Goal: Task Accomplishment & Management: Manage account settings

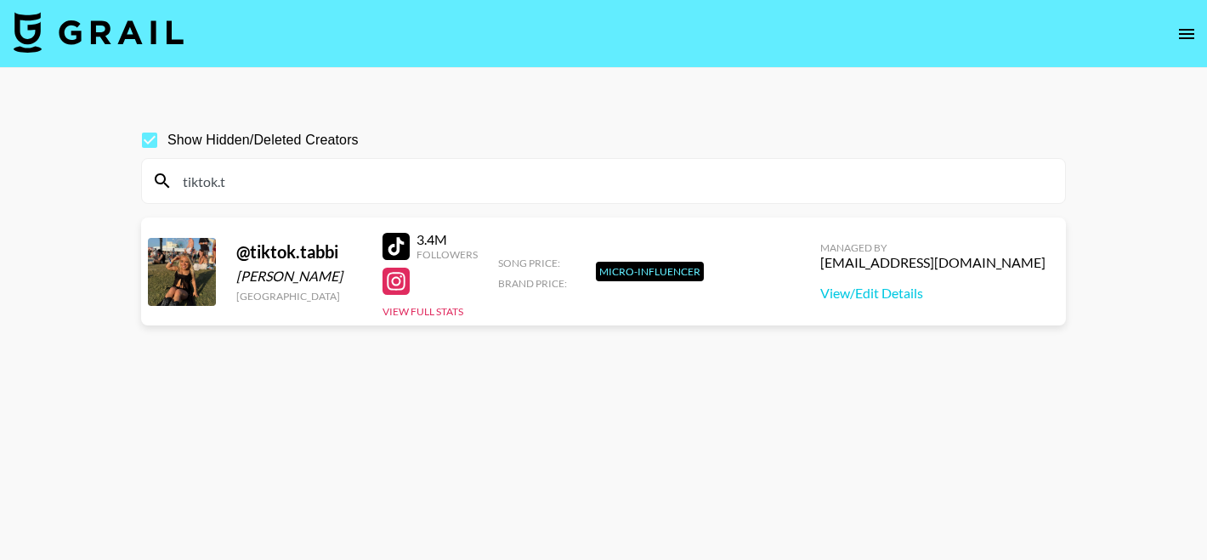
click at [286, 181] on input "tiktok.t" at bounding box center [613, 180] width 882 height 27
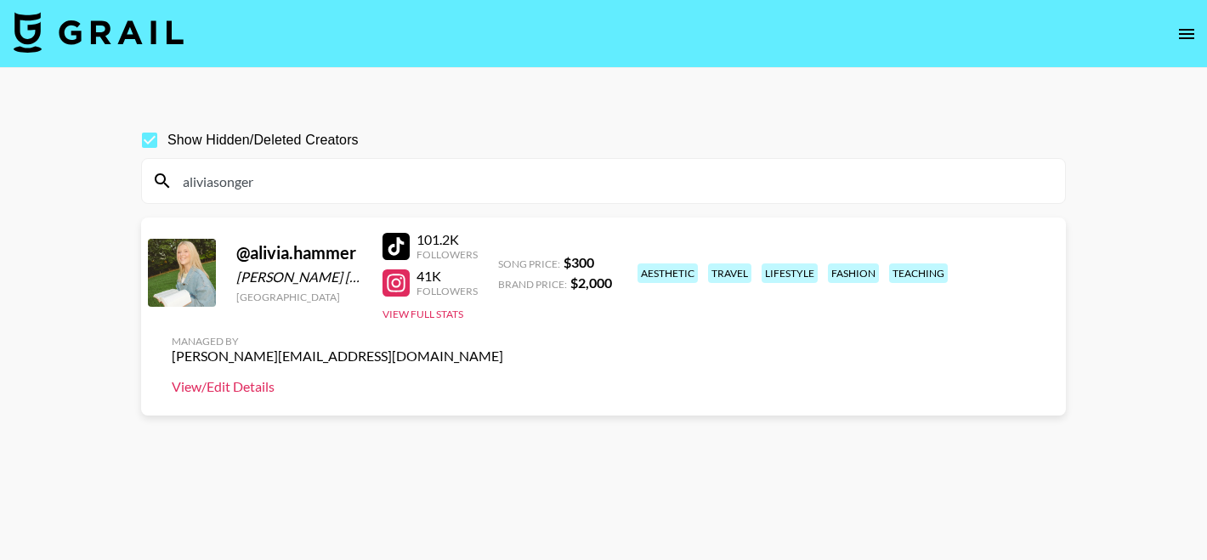
click at [503, 378] on link "View/Edit Details" at bounding box center [337, 386] width 331 height 17
click at [272, 189] on input "aliviasonger" at bounding box center [613, 180] width 882 height 27
paste input "llibbygardn"
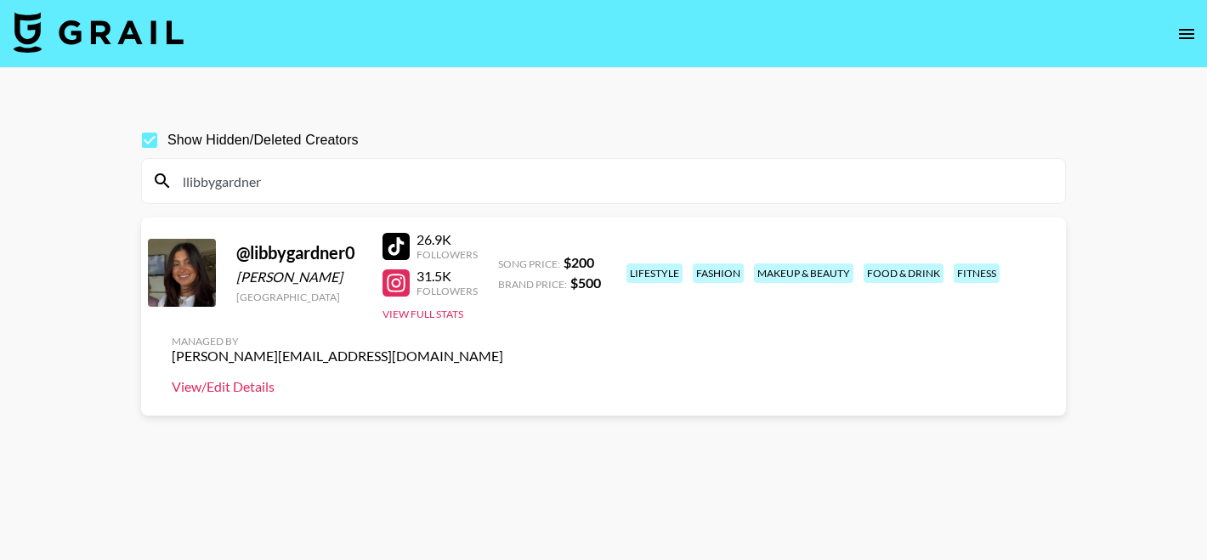
type input "llibbygardner"
click at [503, 378] on link "View/Edit Details" at bounding box center [337, 386] width 331 height 17
click at [319, 182] on input "llibbygardner" at bounding box center [613, 180] width 882 height 27
click at [318, 182] on input "llibbygardner" at bounding box center [613, 180] width 882 height 27
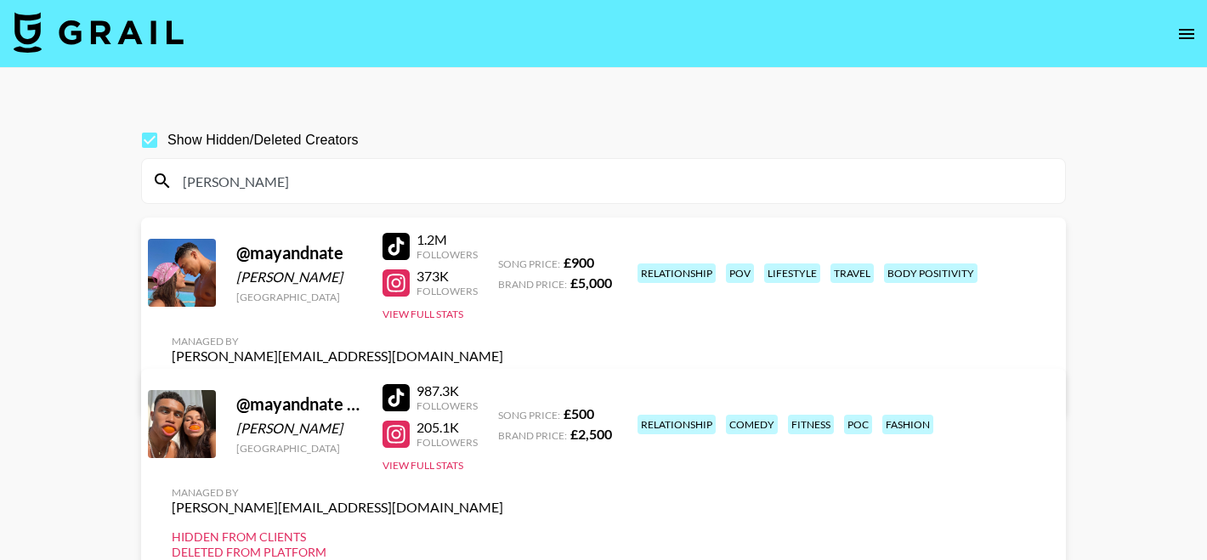
type input "mayand"
click at [399, 244] on div at bounding box center [395, 246] width 27 height 27
click at [405, 285] on div at bounding box center [395, 282] width 27 height 27
click at [503, 378] on link "View/Edit Details" at bounding box center [337, 386] width 331 height 17
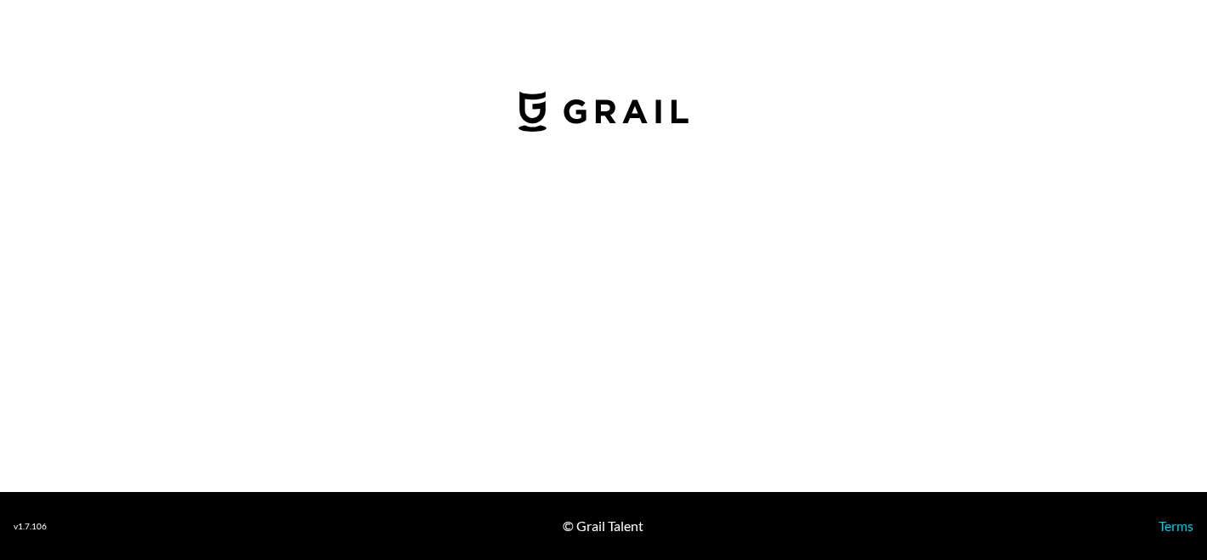
select select "USD"
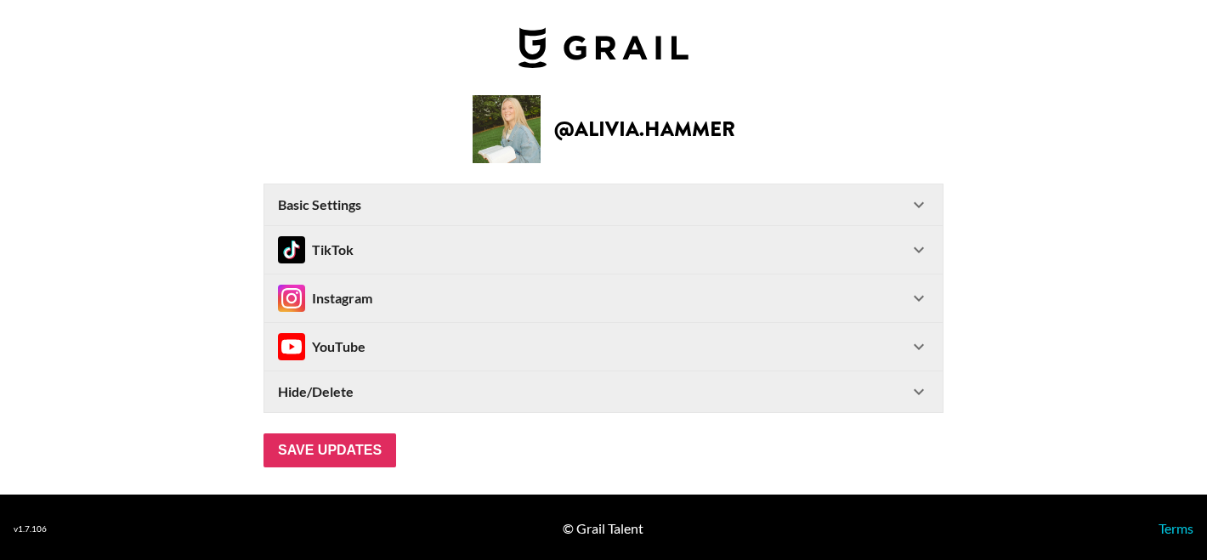
click at [465, 200] on div "Basic Settings" at bounding box center [593, 204] width 630 height 17
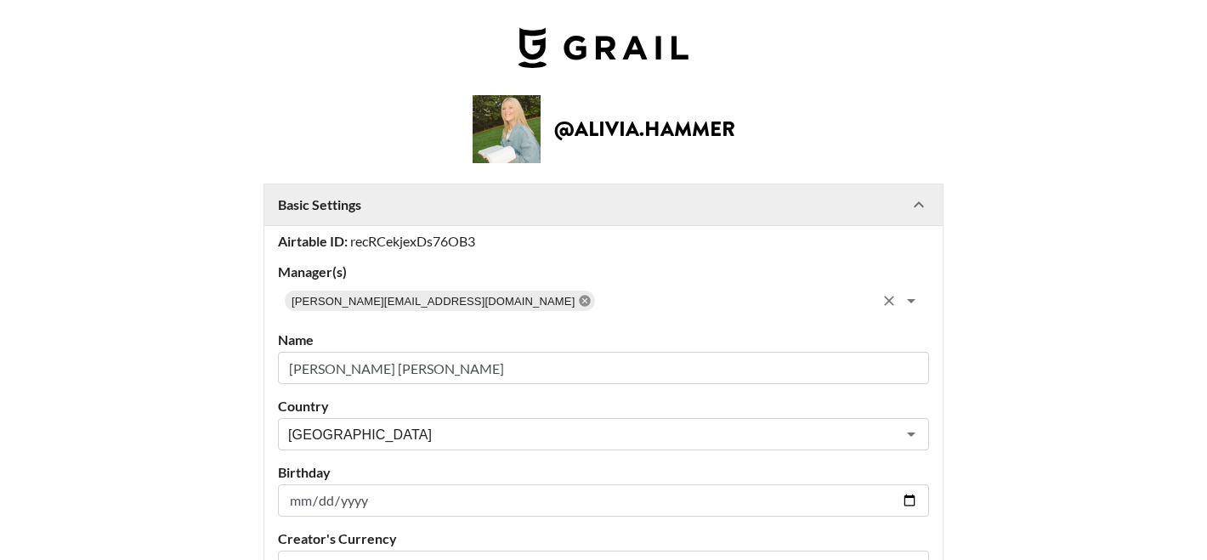
click at [579, 300] on icon at bounding box center [584, 300] width 11 height 11
click at [457, 300] on input "text" at bounding box center [589, 301] width 613 height 24
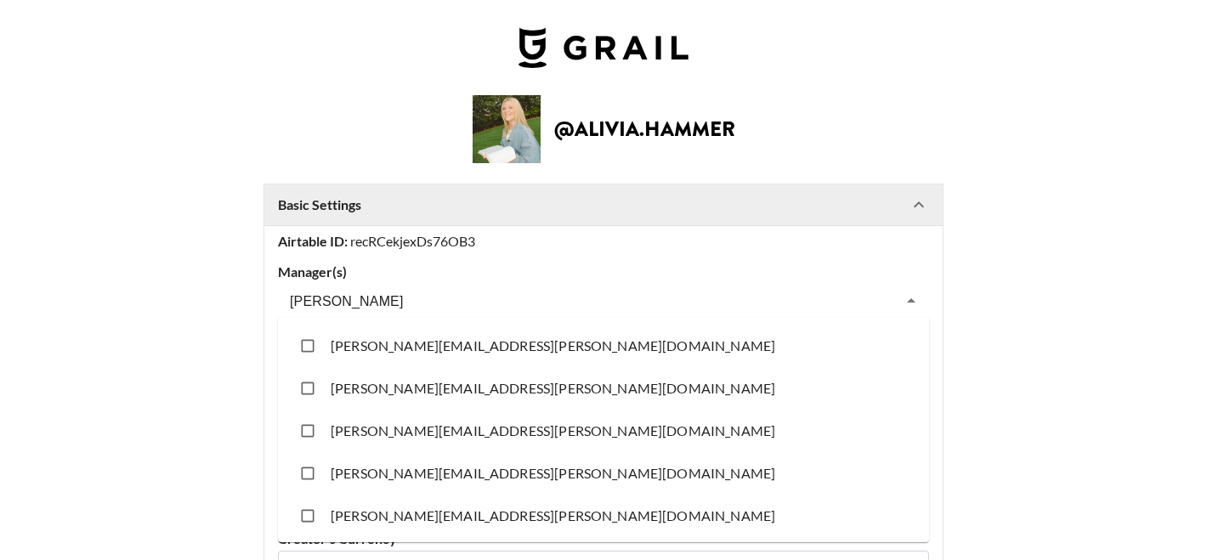
type input "[PERSON_NAME]"
click at [307, 470] on input "checkbox" at bounding box center [307, 473] width 32 height 32
checkbox input "true"
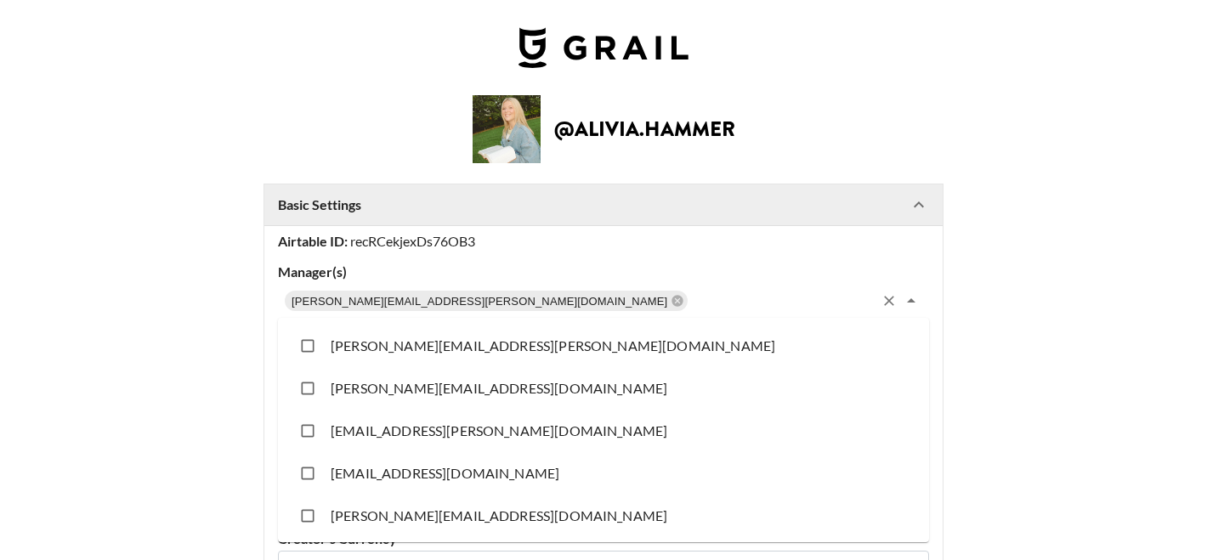
scroll to position [11720, 0]
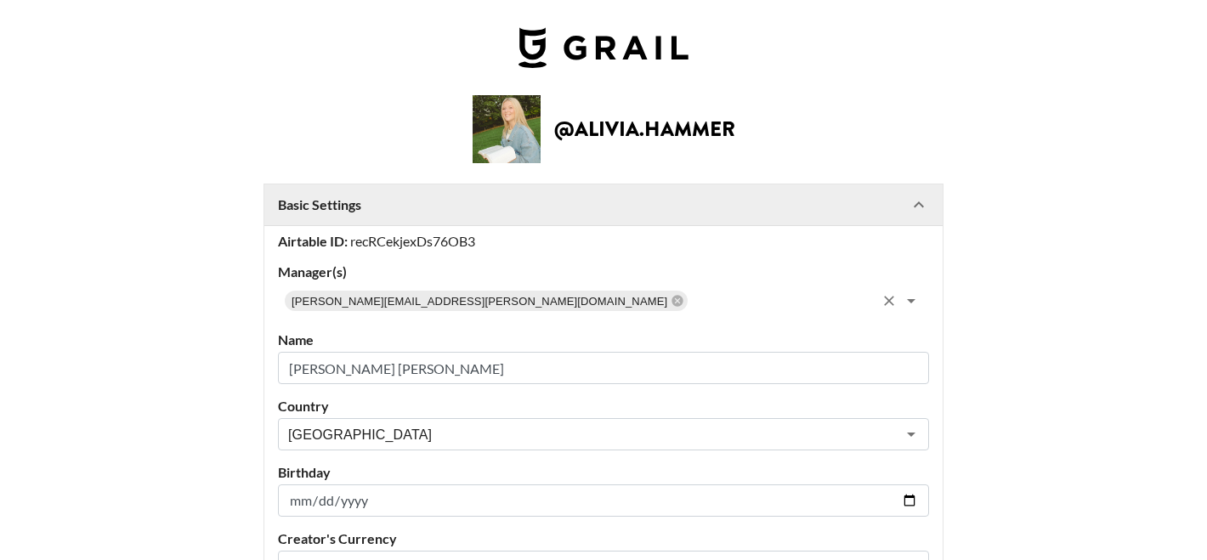
scroll to position [586, 0]
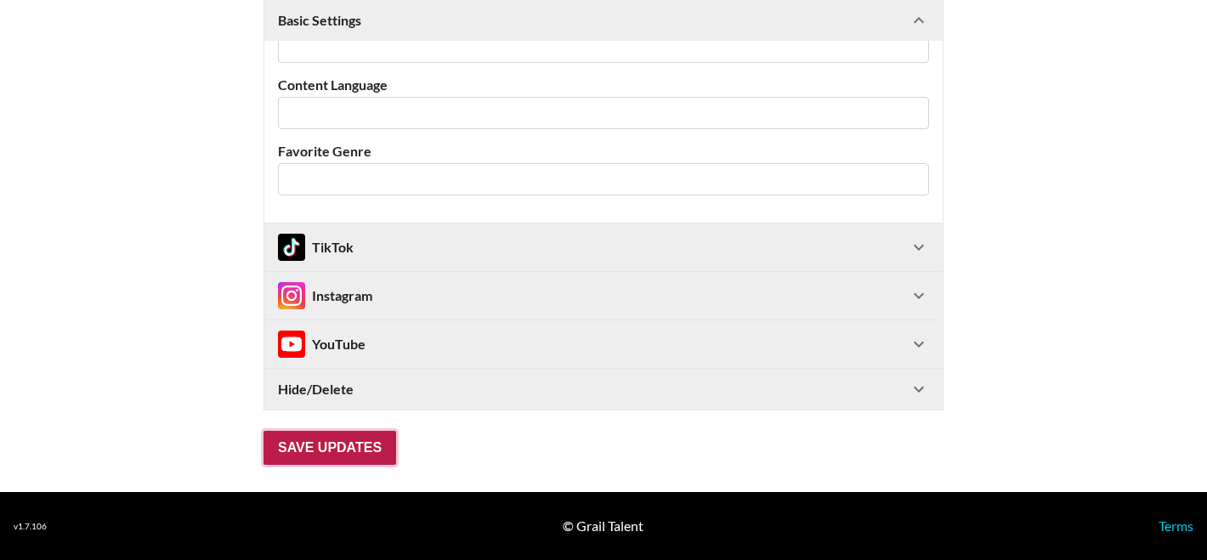
click at [284, 451] on input "Save Updates" at bounding box center [329, 448] width 133 height 34
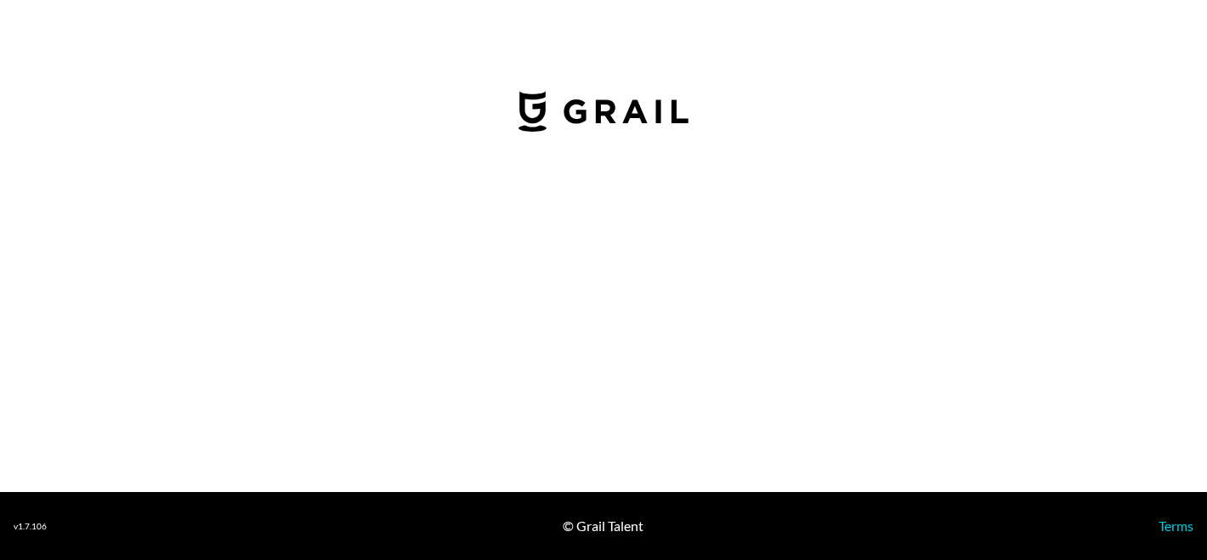
select select "USD"
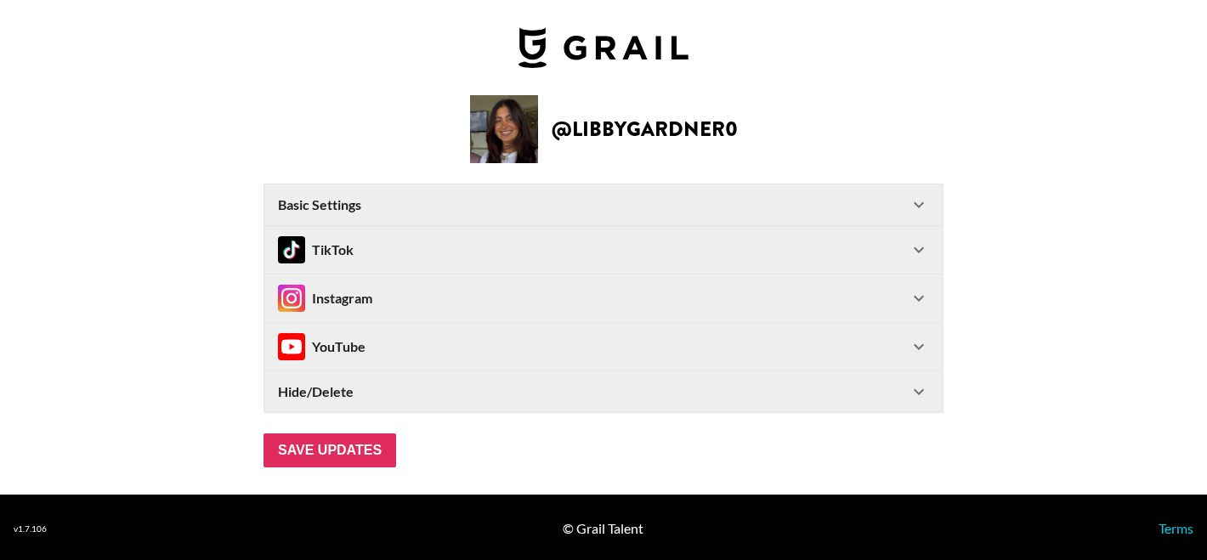
click at [469, 207] on div "Basic Settings" at bounding box center [593, 204] width 630 height 17
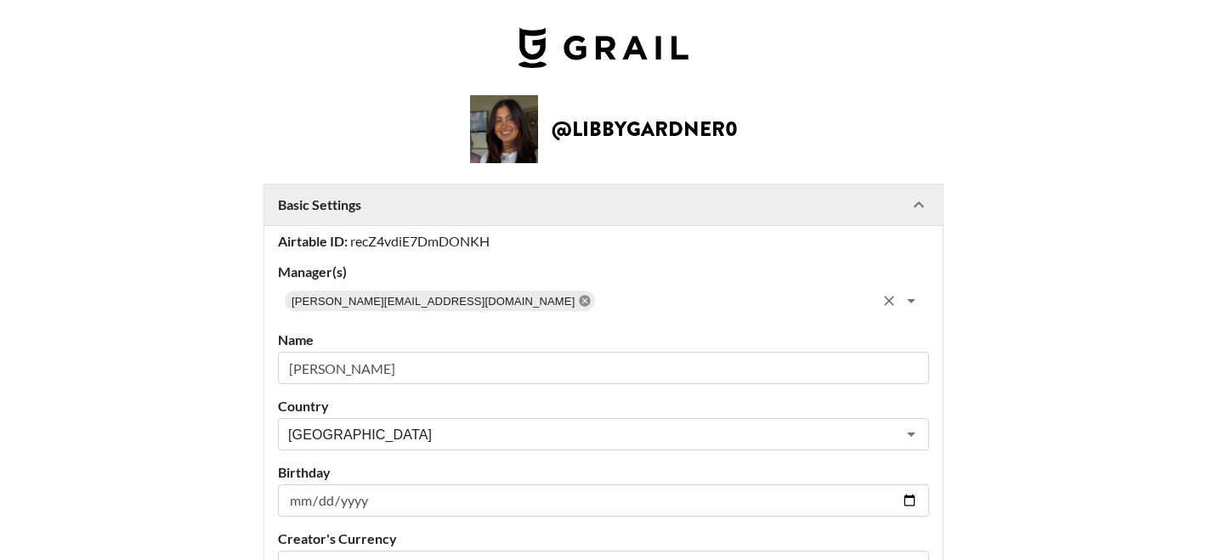
click at [579, 300] on icon at bounding box center [584, 300] width 11 height 11
click at [596, 300] on input "text" at bounding box center [734, 301] width 277 height 24
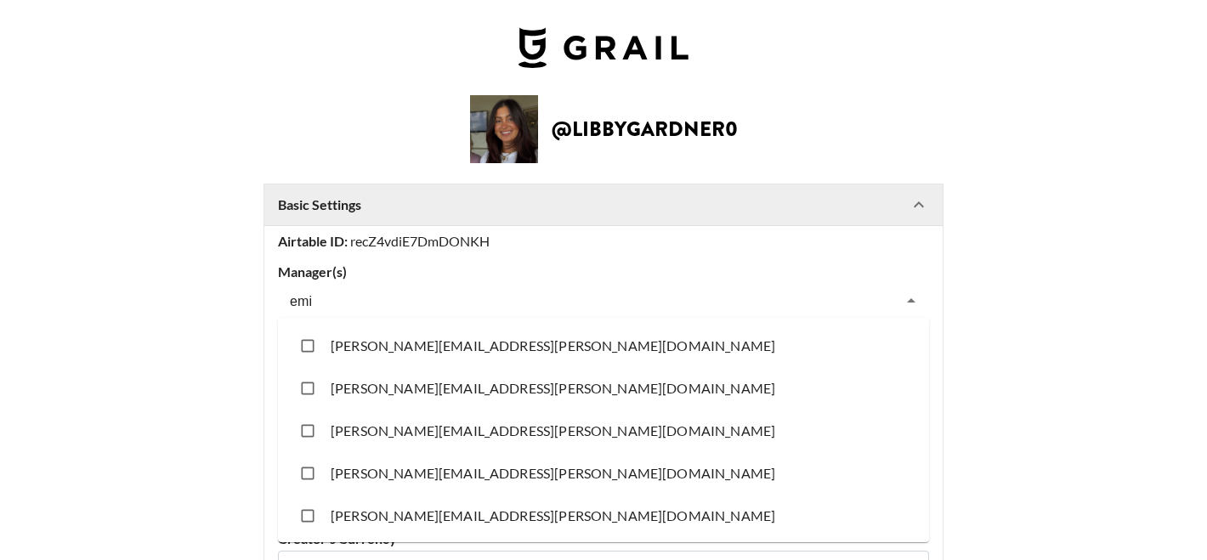
type input "[PERSON_NAME]"
click at [369, 466] on li "[PERSON_NAME][EMAIL_ADDRESS][PERSON_NAME][DOMAIN_NAME]" at bounding box center [603, 473] width 651 height 42
checkbox input "true"
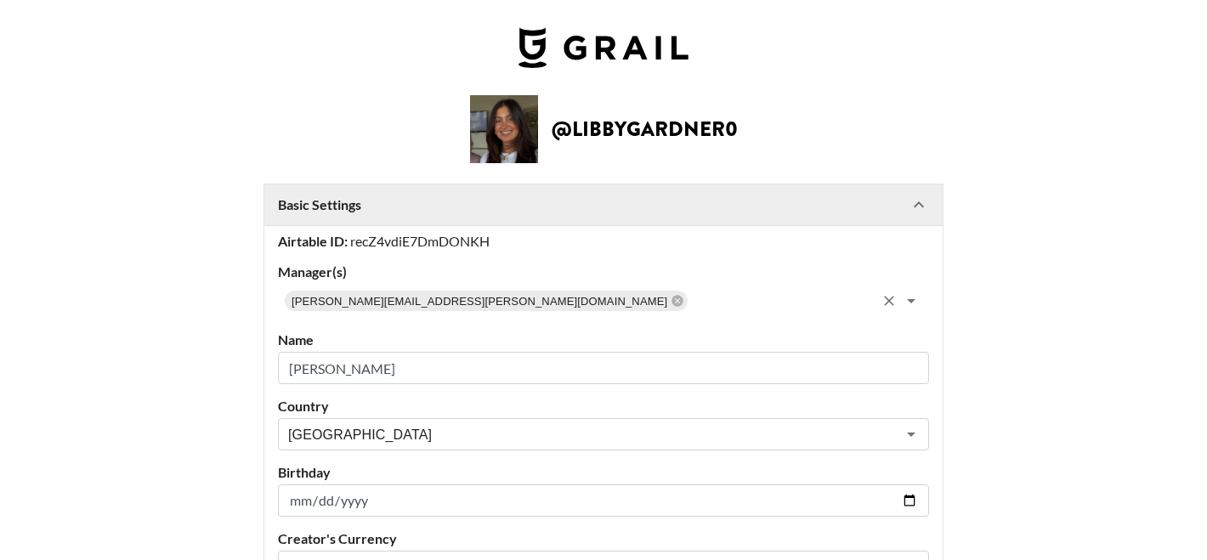
scroll to position [586, 0]
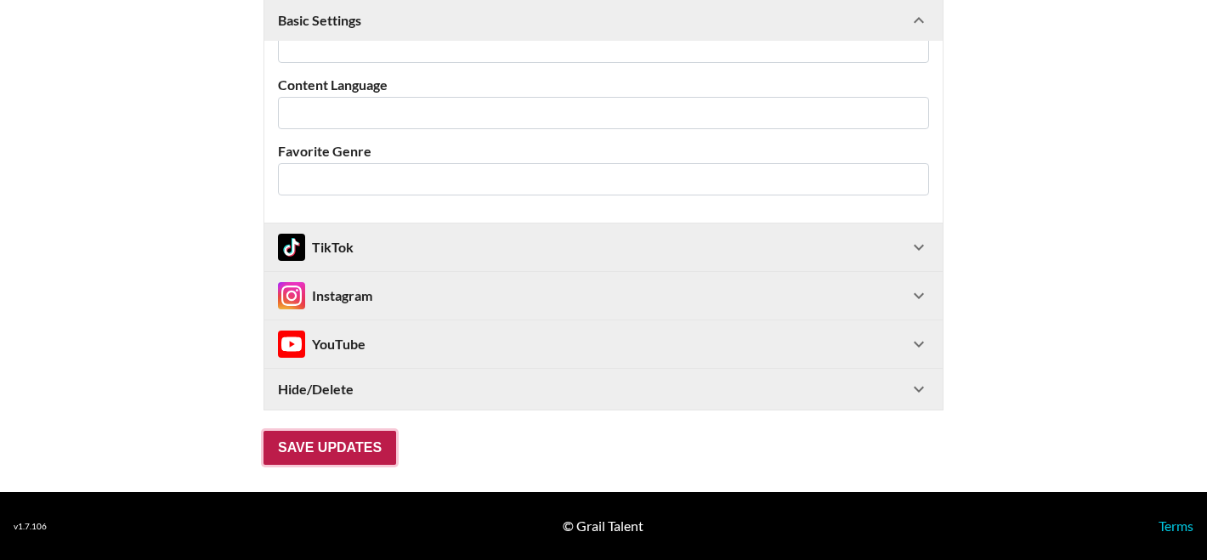
click at [309, 435] on input "Save Updates" at bounding box center [329, 448] width 133 height 34
click at [309, 434] on input "Save Updates" at bounding box center [329, 448] width 133 height 34
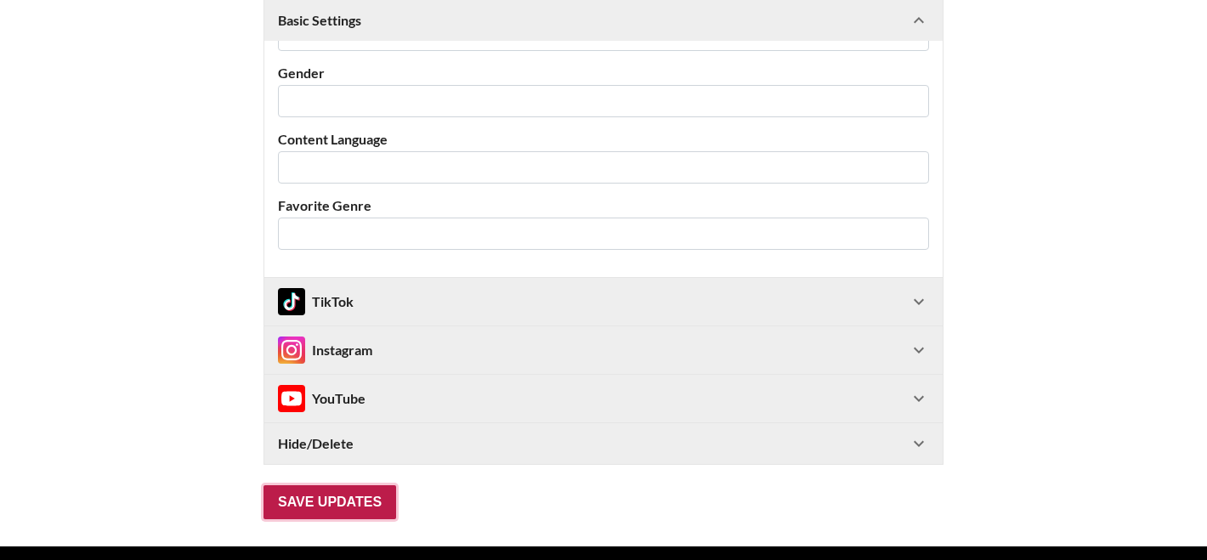
scroll to position [95, 0]
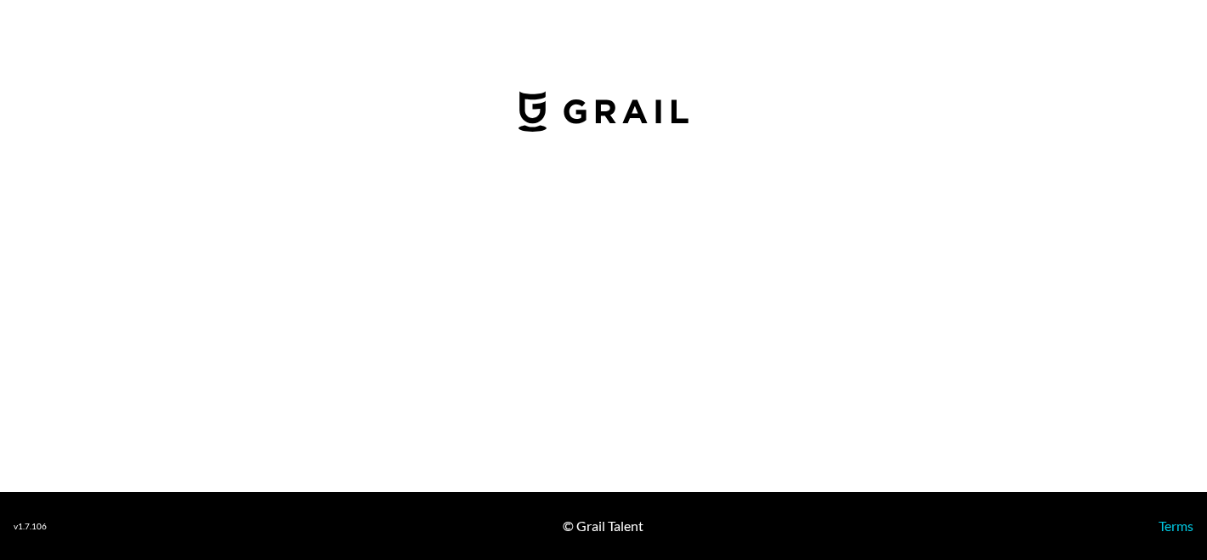
select select "GBP"
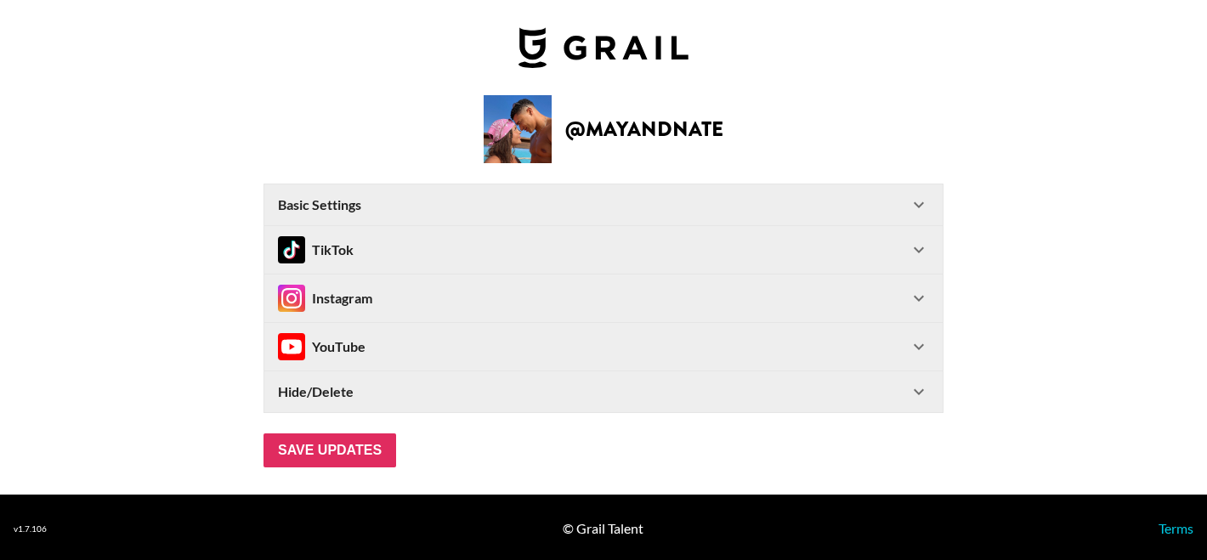
scroll to position [3, 0]
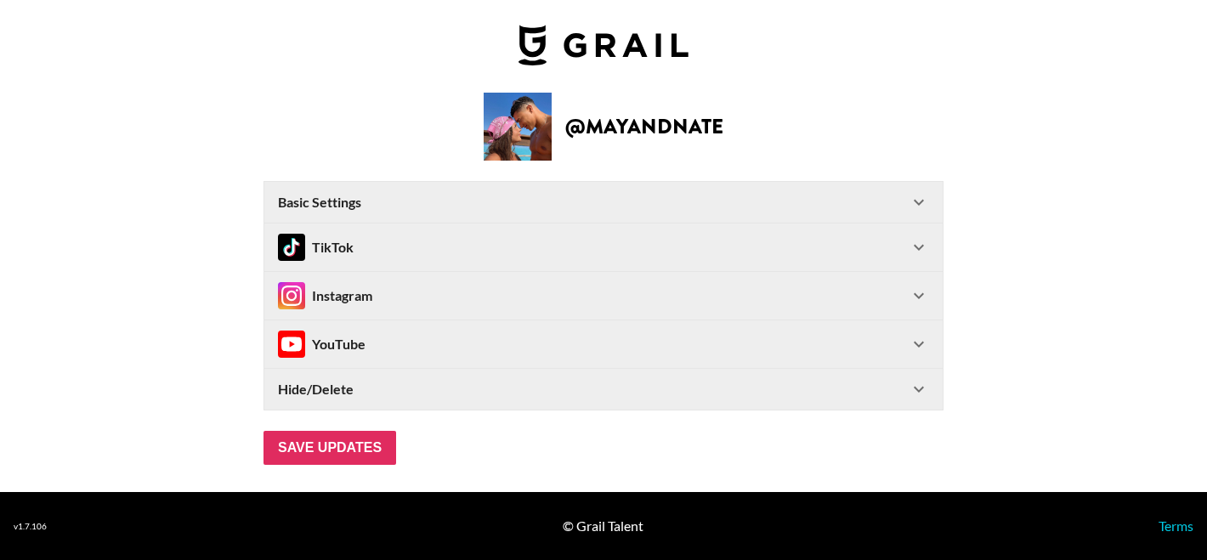
click at [458, 239] on div "TikTok" at bounding box center [593, 247] width 630 height 27
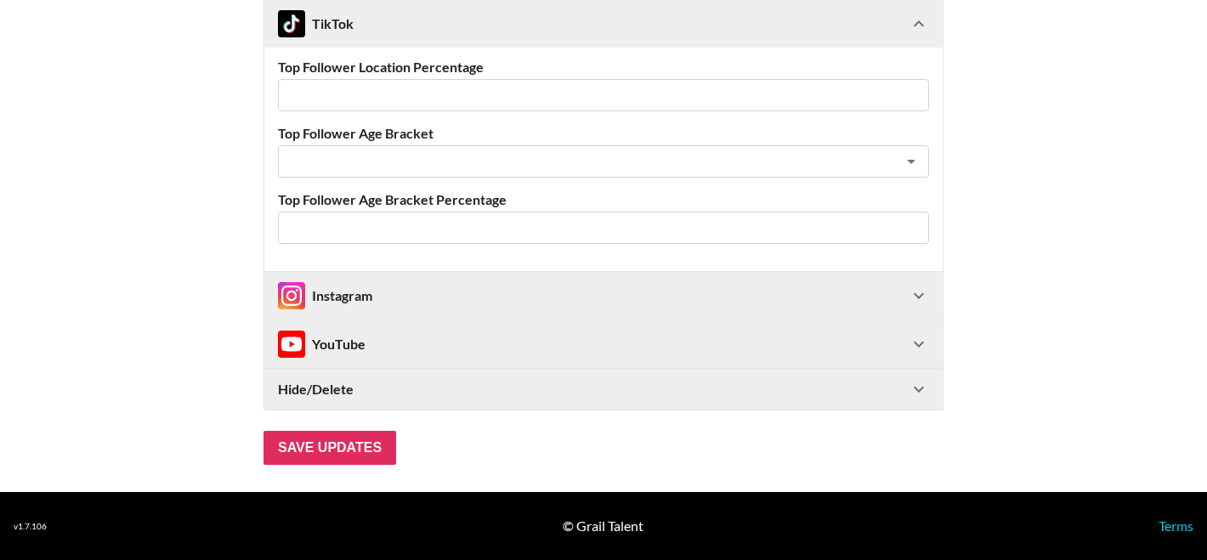
click at [418, 286] on div "Instagram" at bounding box center [593, 295] width 630 height 27
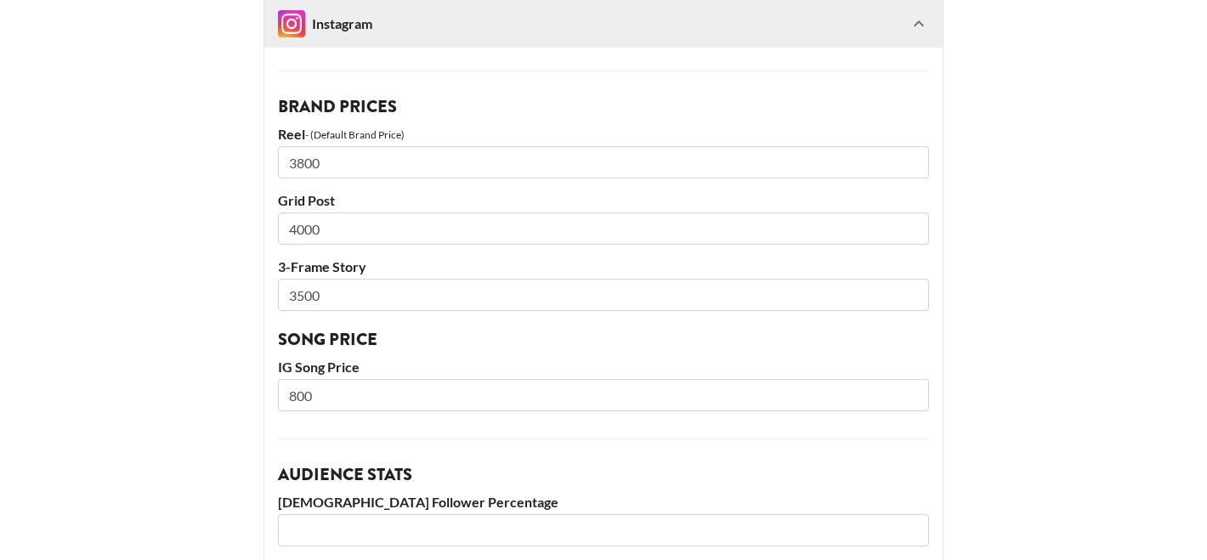
scroll to position [1218, 0]
